Goal: Task Accomplishment & Management: Use online tool/utility

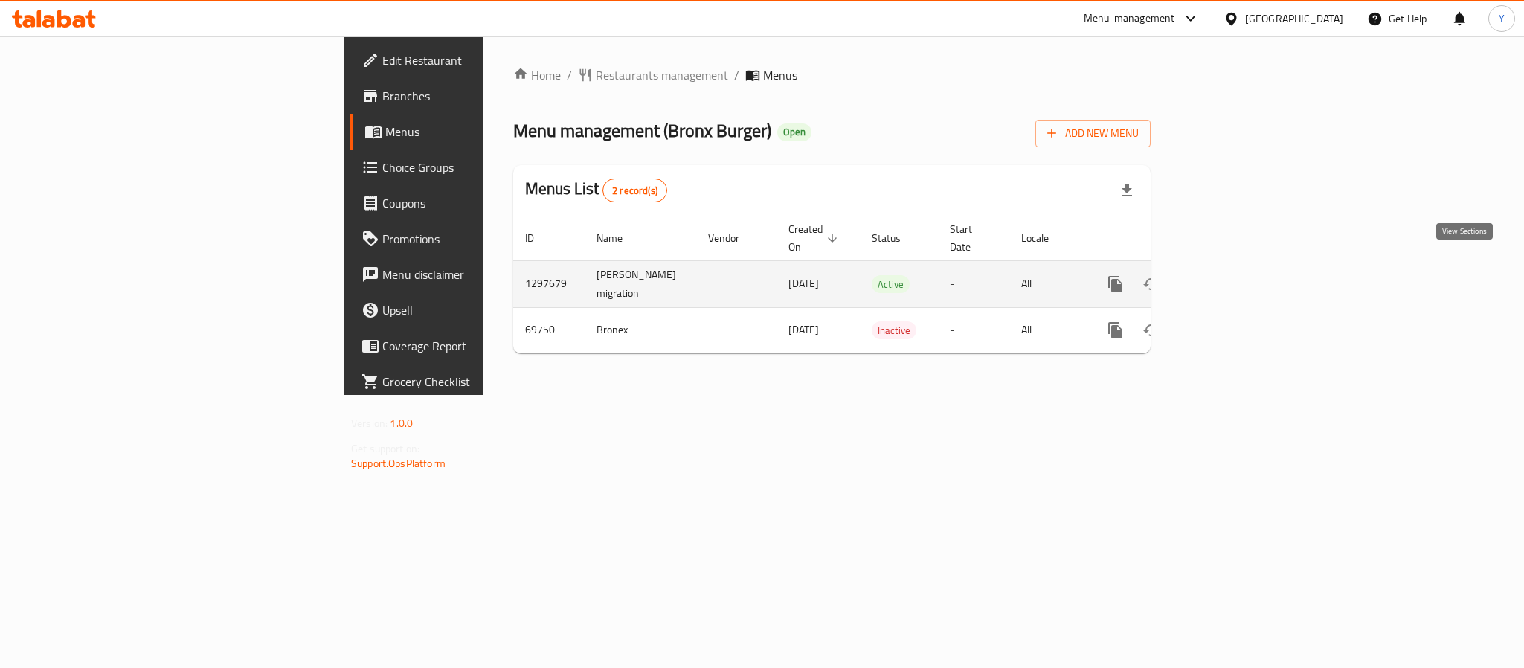
click at [1240, 270] on link "enhanced table" at bounding box center [1223, 284] width 36 height 36
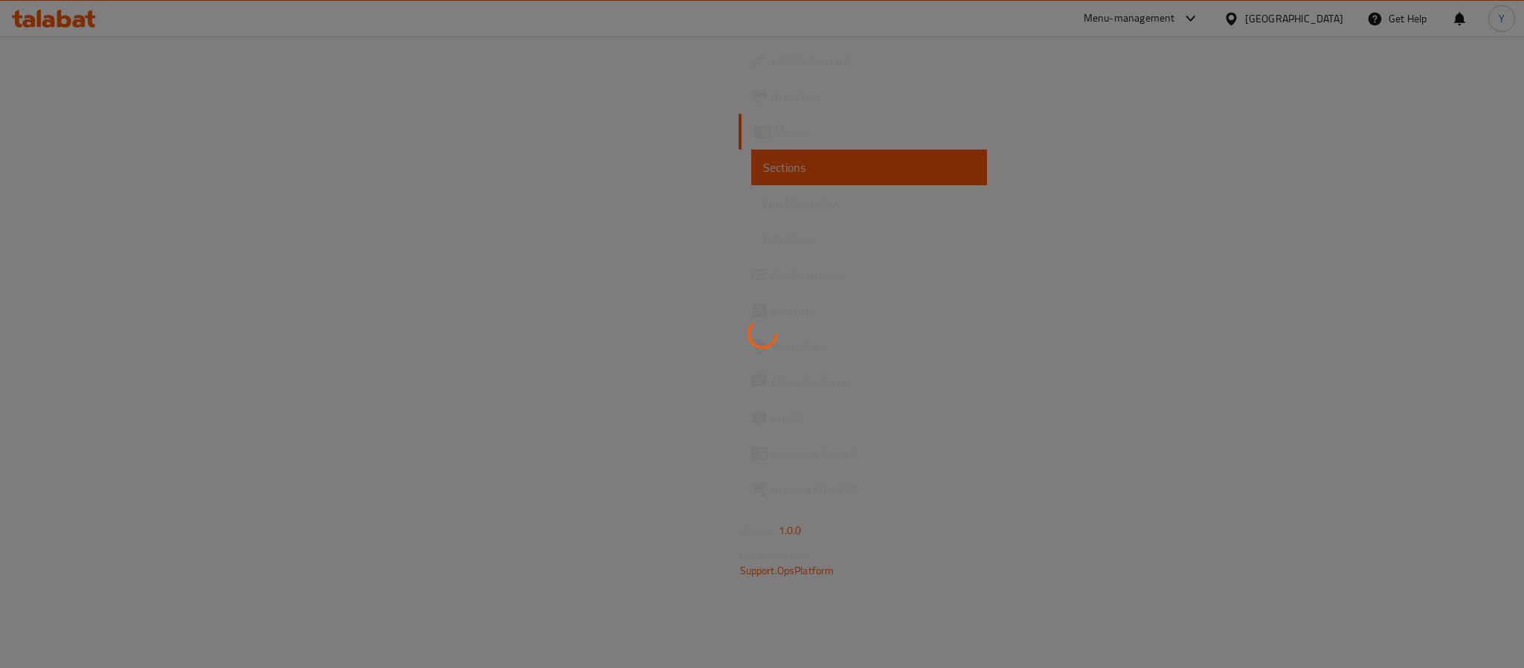
click at [786, 135] on div at bounding box center [762, 334] width 1524 height 668
click at [741, 132] on div at bounding box center [762, 334] width 1524 height 668
click at [730, 65] on div at bounding box center [762, 334] width 1524 height 668
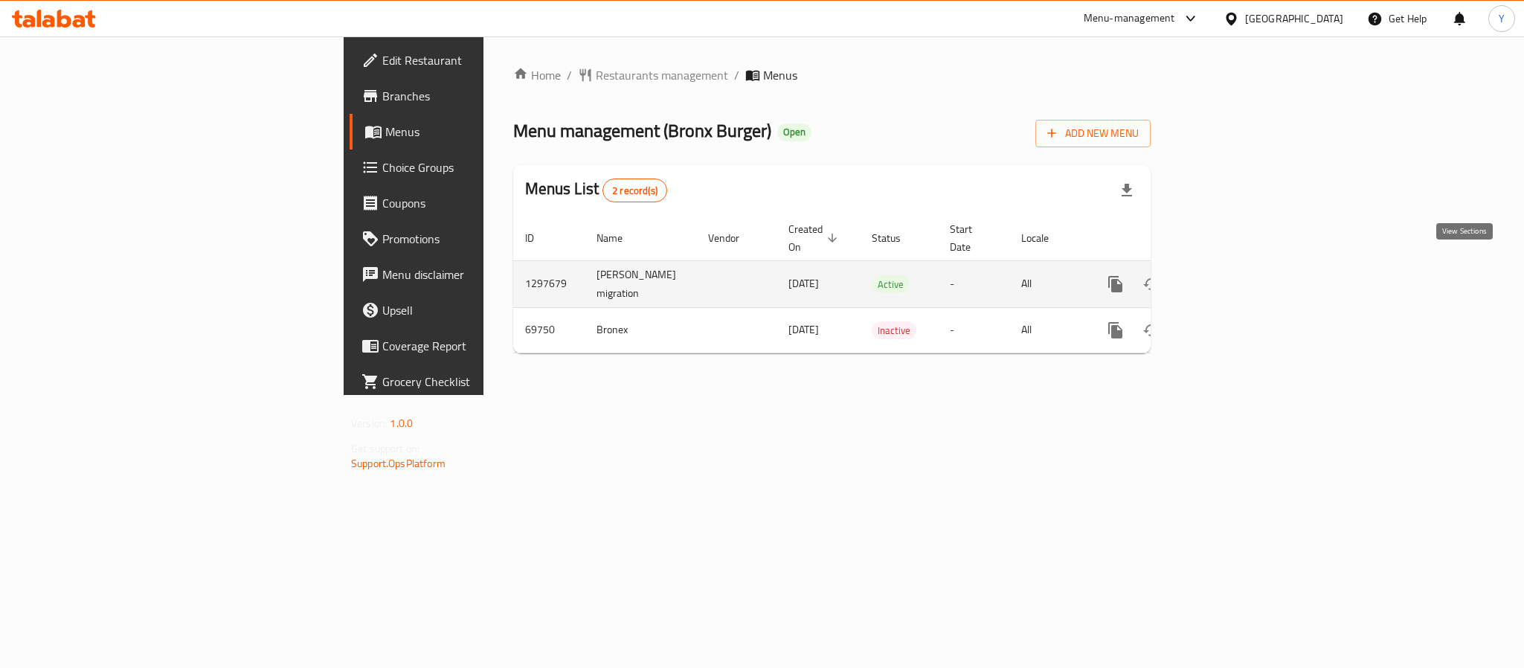
click at [1232, 275] on icon "enhanced table" at bounding box center [1223, 284] width 18 height 18
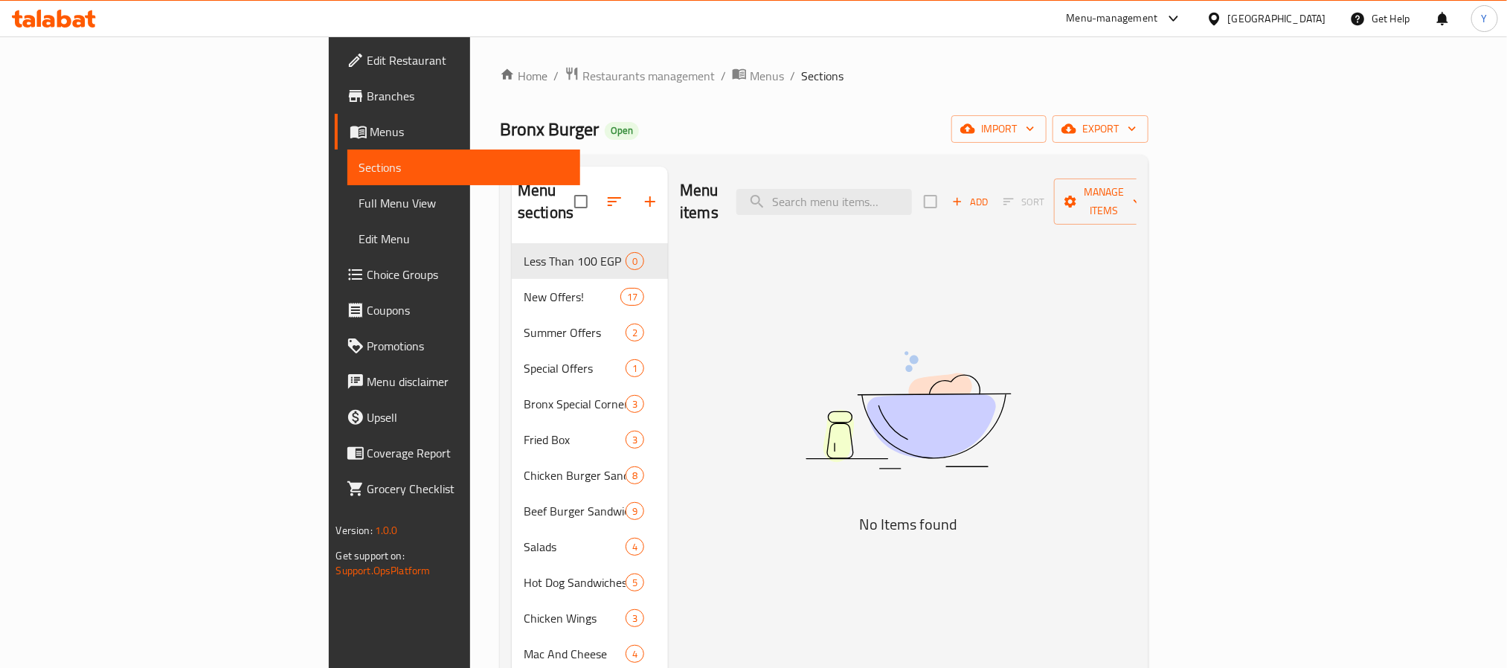
click at [951, 164] on div "Menu sections Less Than 100 EGP 0 New Offers! 17 Summer Offers 2 Special Offers…" at bounding box center [824, 511] width 648 height 713
click at [955, 230] on div "Menu items Add Sort Manage items No Items found" at bounding box center [902, 511] width 469 height 689
click at [912, 189] on input "search" at bounding box center [824, 202] width 176 height 26
paste input "Combo El Wahsh"
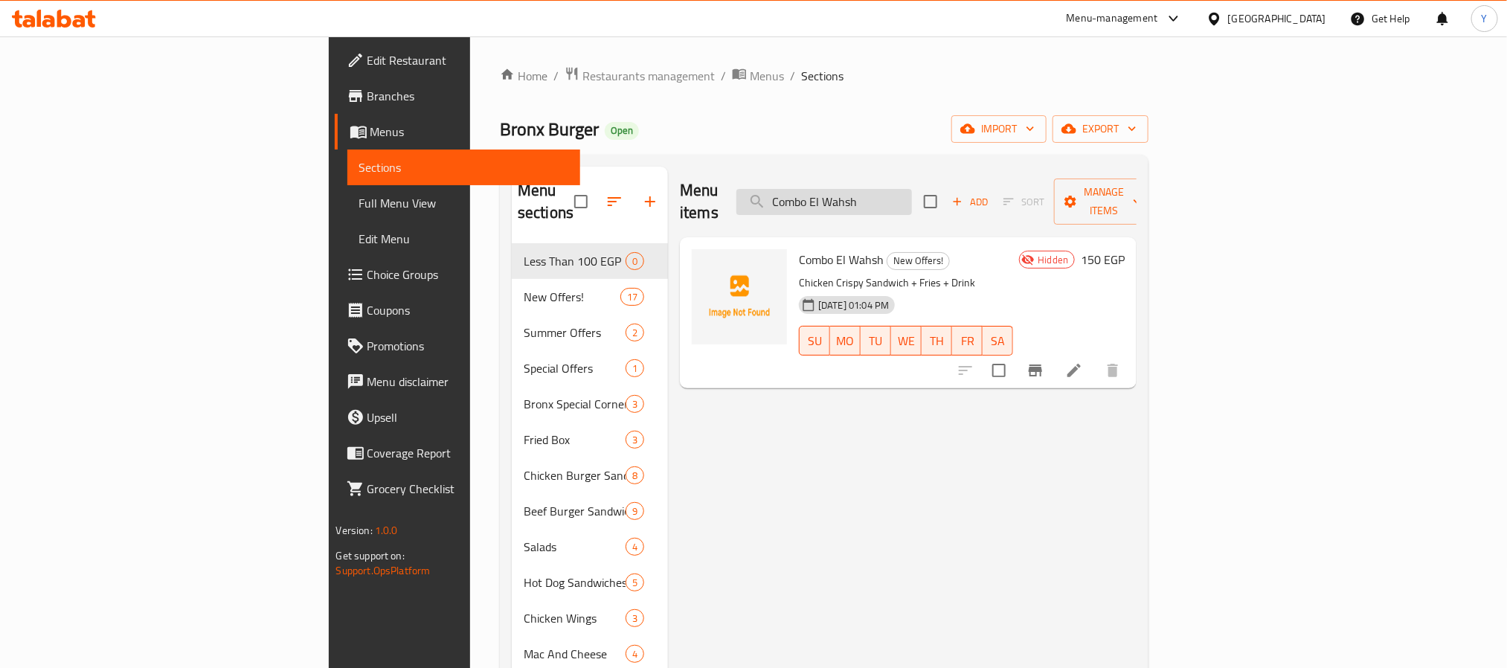
paste input "Bazez Max"
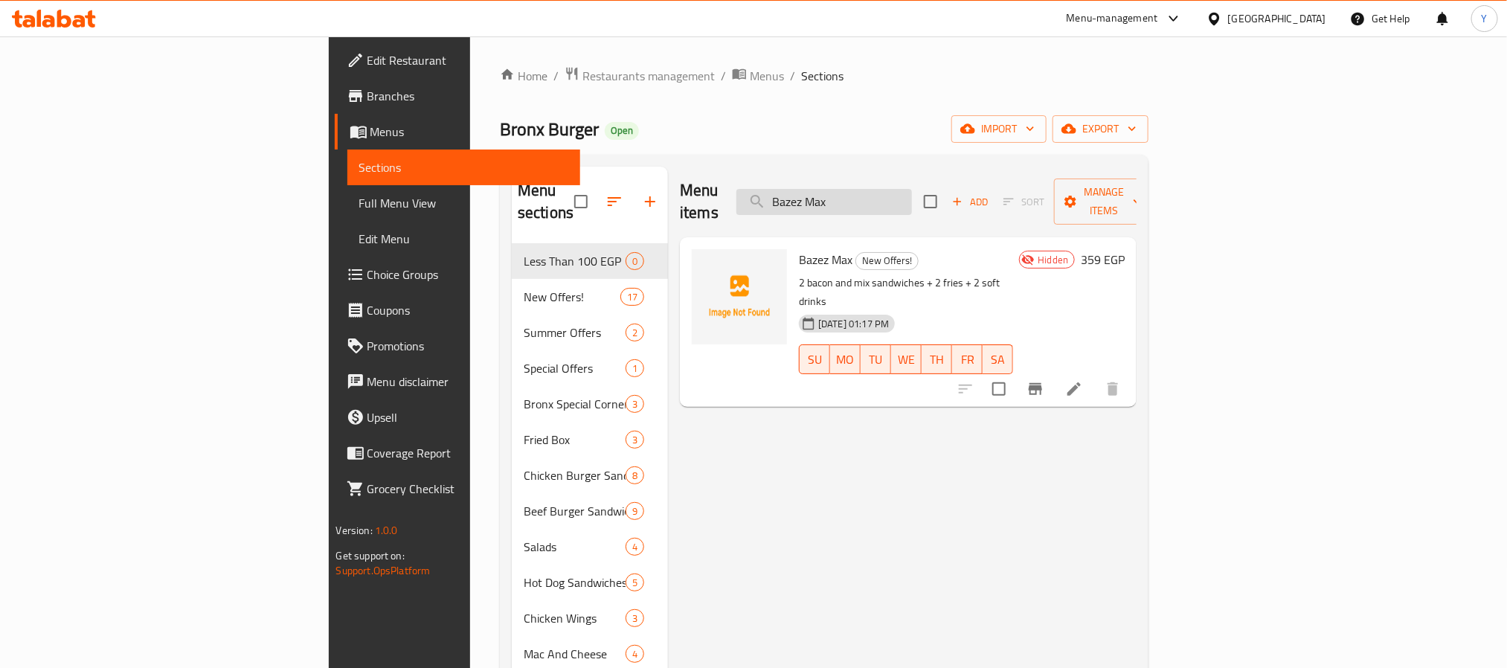
click at [906, 203] on input "Bazez Max" at bounding box center [824, 202] width 176 height 26
paste input "El Wohoush Offers"
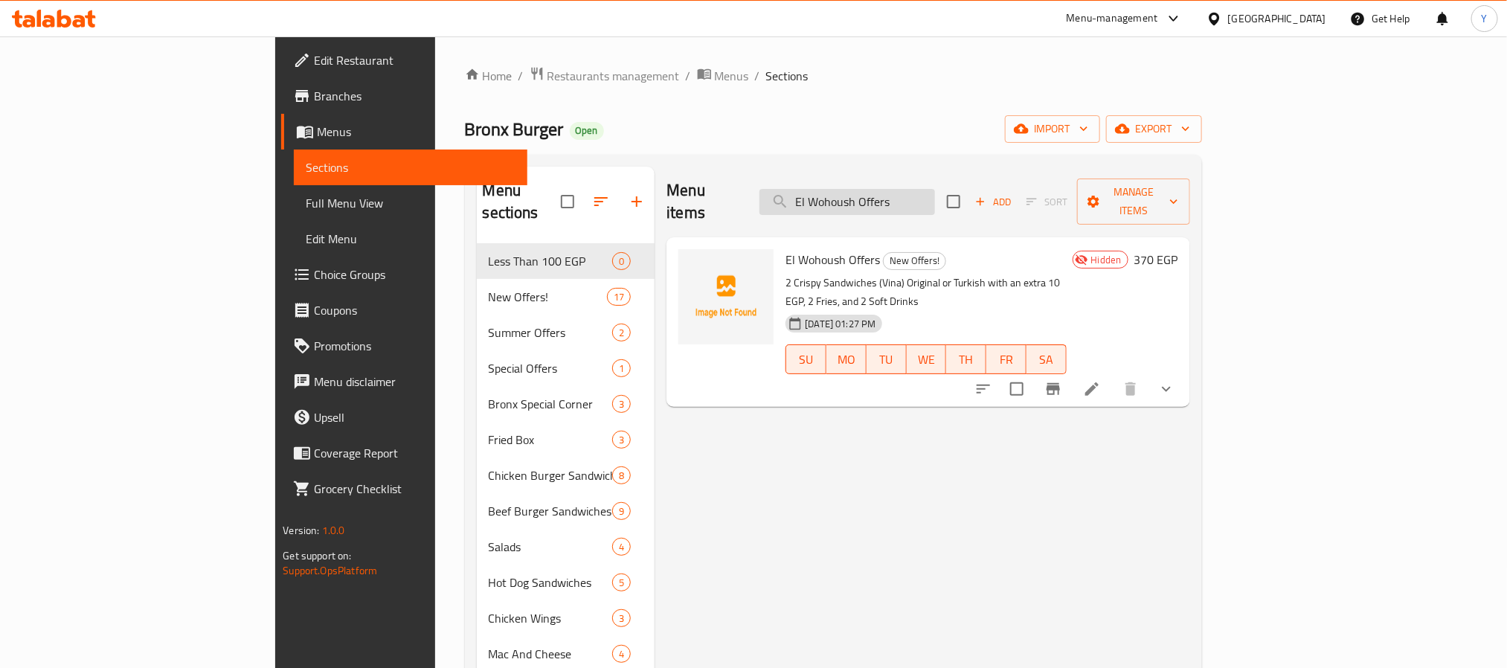
click at [935, 202] on input "El Wohoush Offers" at bounding box center [847, 202] width 176 height 26
paste input "Box El Wohoush"
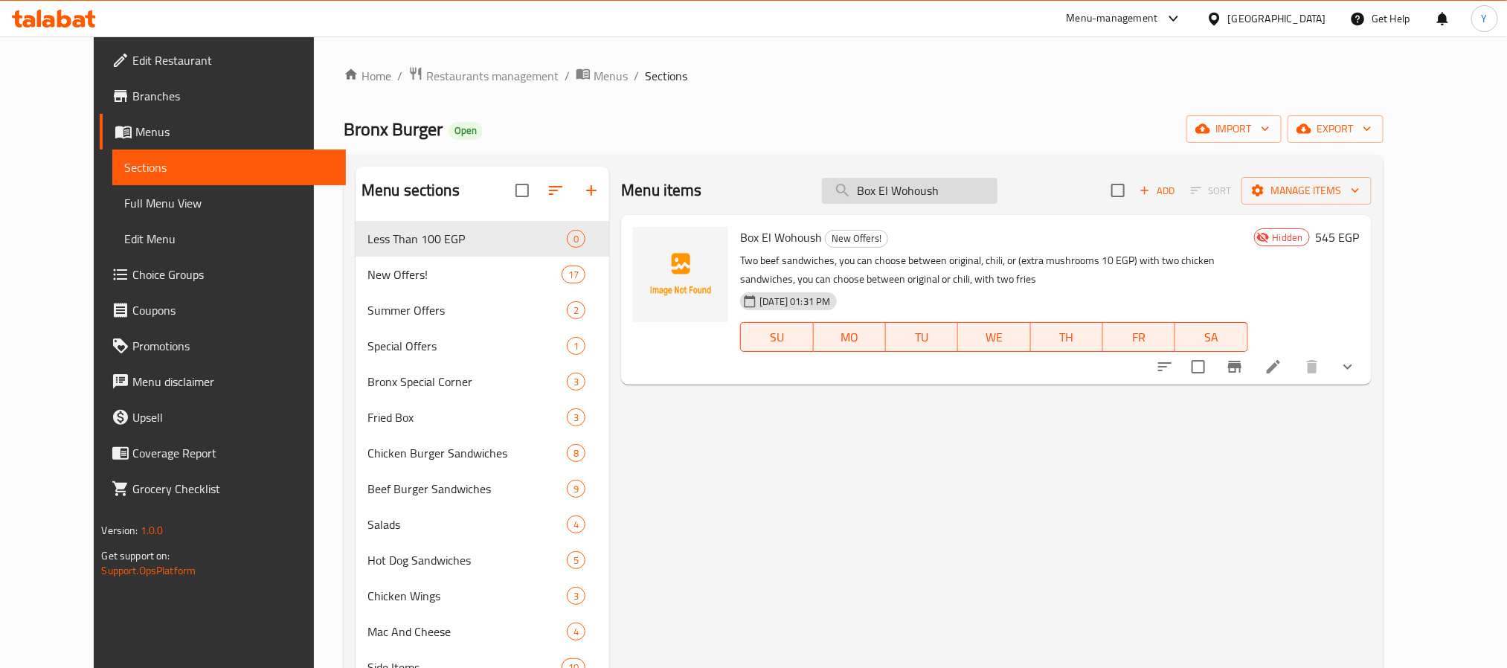
click at [931, 188] on input "Box El Wohoush" at bounding box center [910, 191] width 176 height 26
paste input "Combo Offer"
type input "Combo Offer"
